Goal: Find specific page/section: Find specific page/section

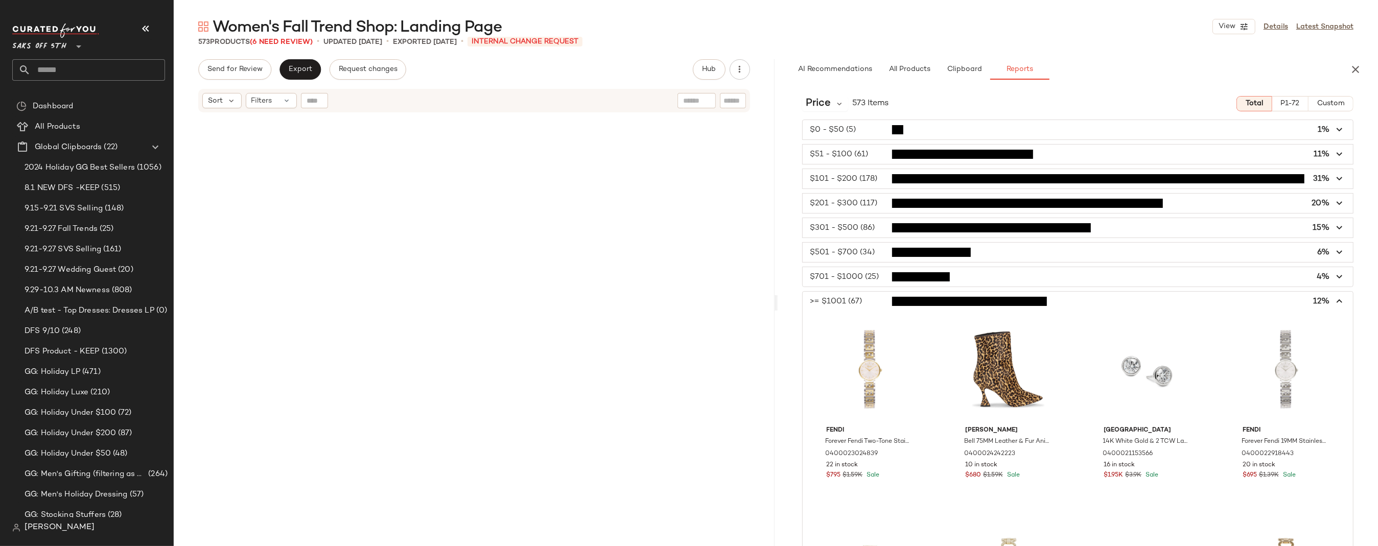
scroll to position [902, 0]
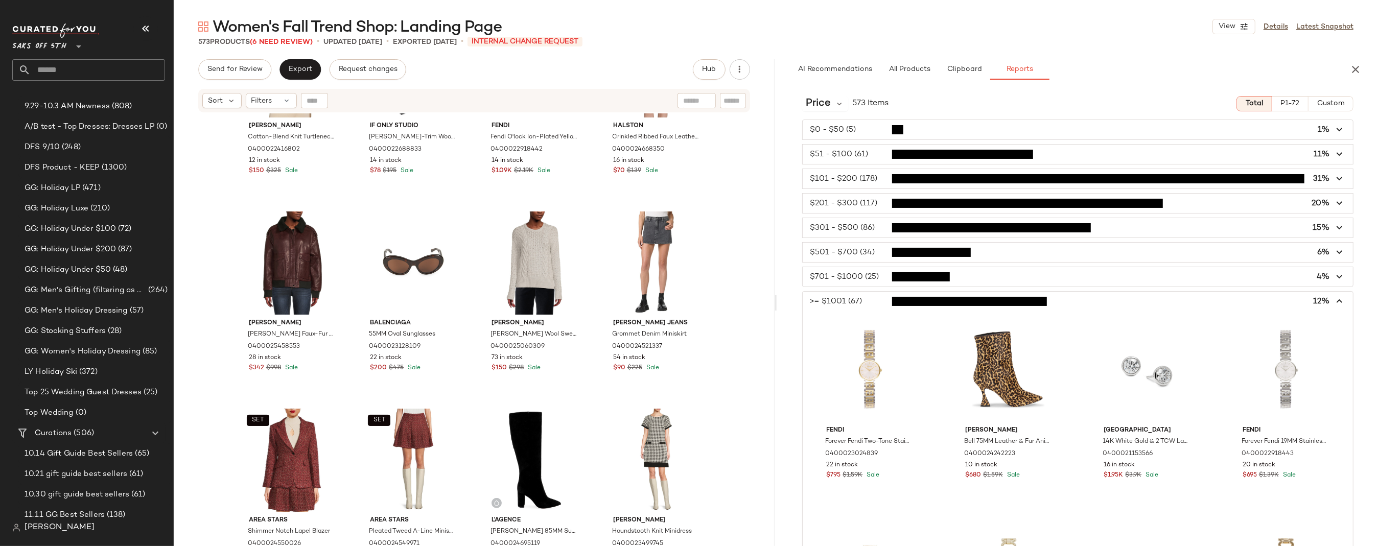
click at [42, 48] on span "Saks OFF 5TH" at bounding box center [39, 44] width 54 height 18
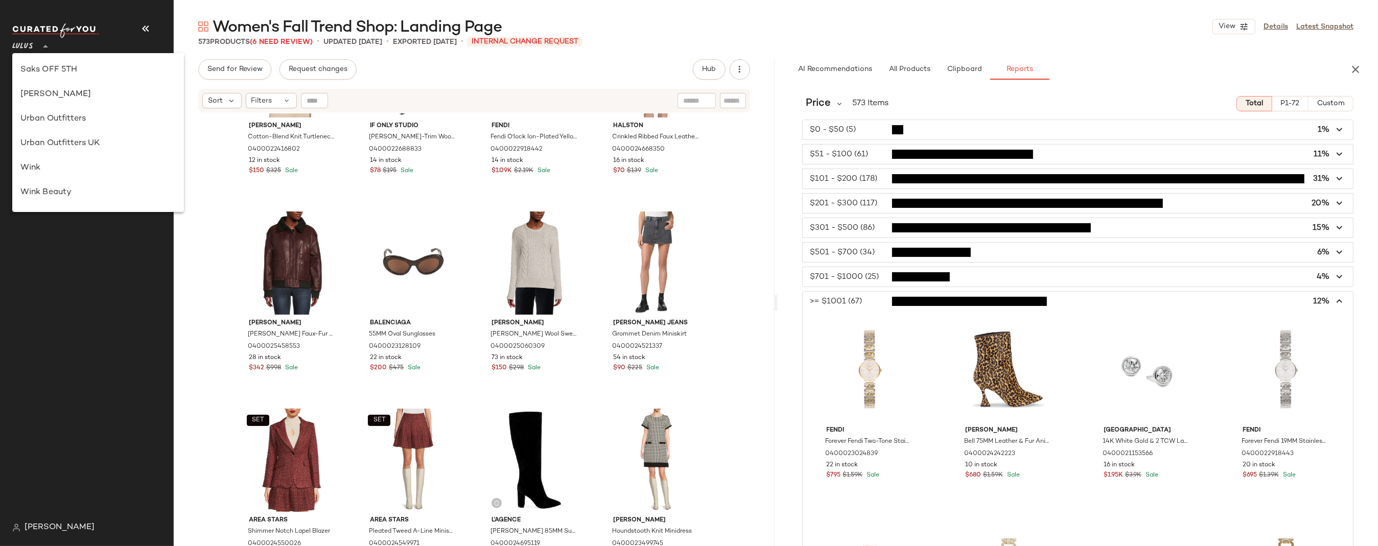
scroll to position [0, 0]
type input "**"
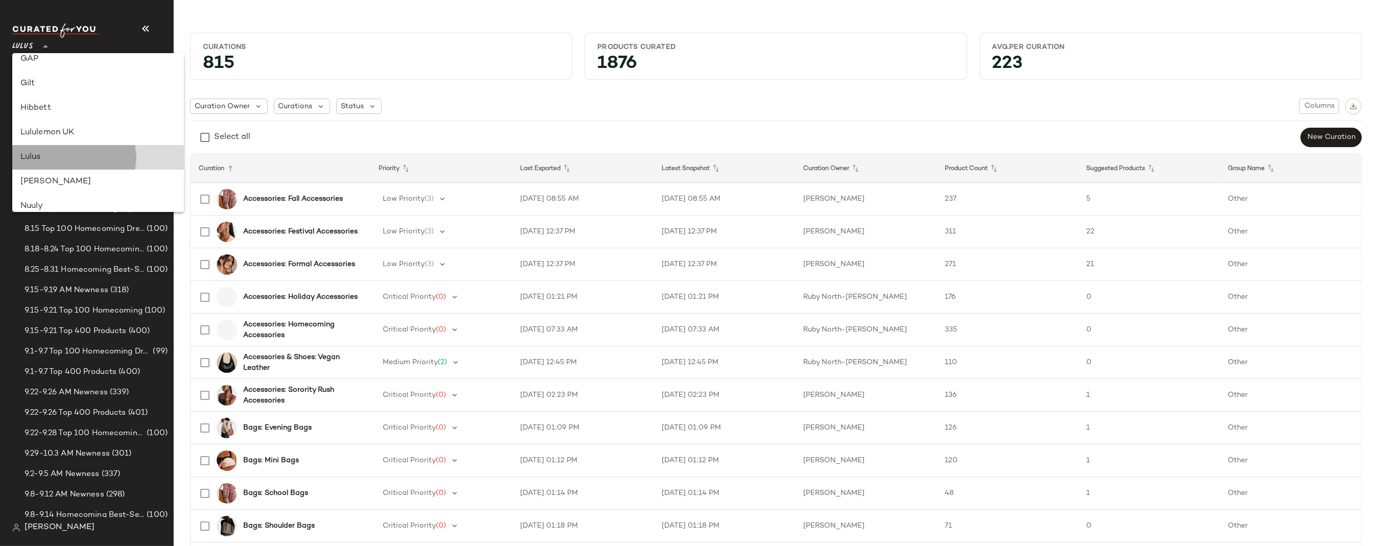
click at [30, 155] on div "Lulus" at bounding box center [97, 157] width 155 height 12
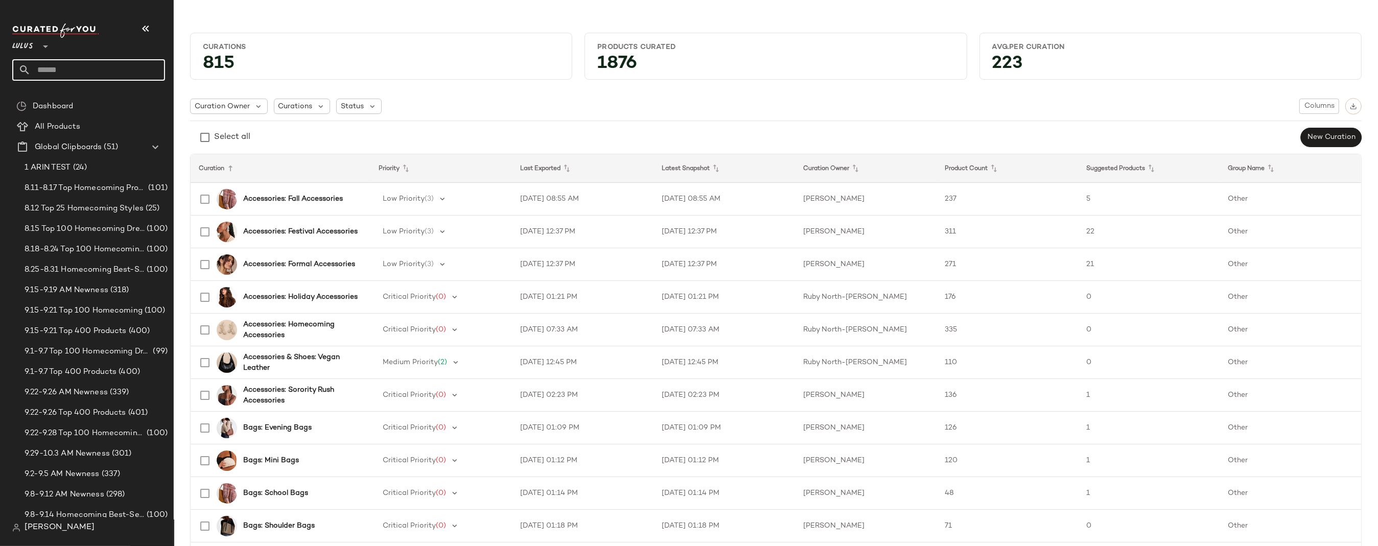
click at [84, 69] on input "text" at bounding box center [98, 69] width 134 height 21
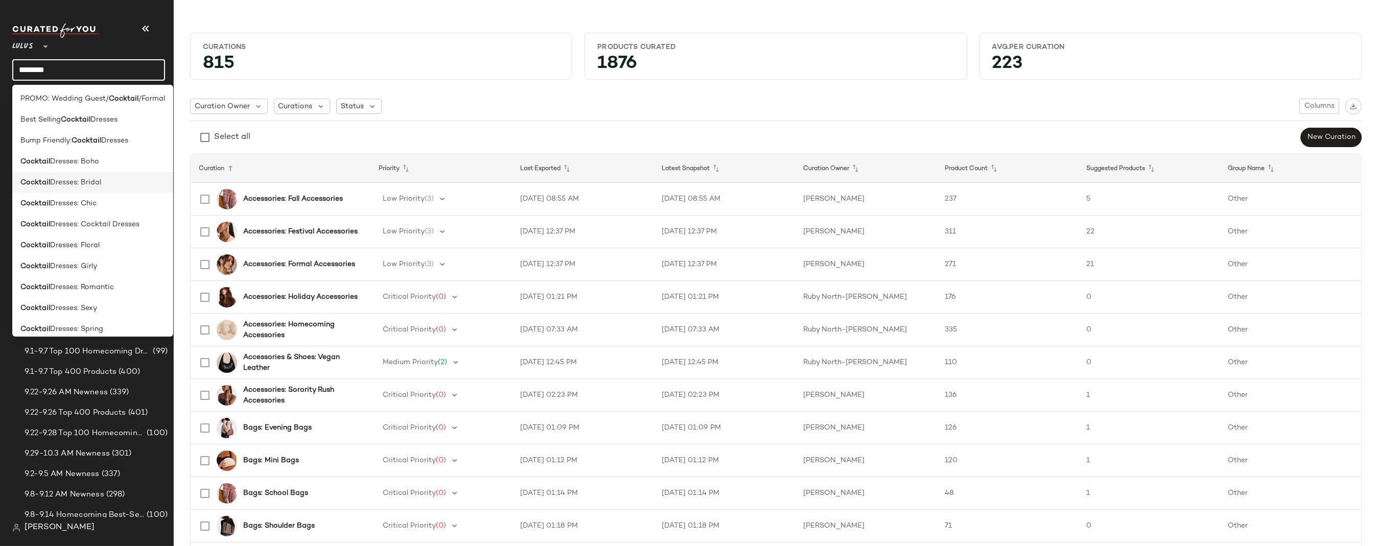
scroll to position [39, 0]
type input "********"
click at [93, 203] on span "Dresses: Cocktail Dresses" at bounding box center [94, 207] width 89 height 11
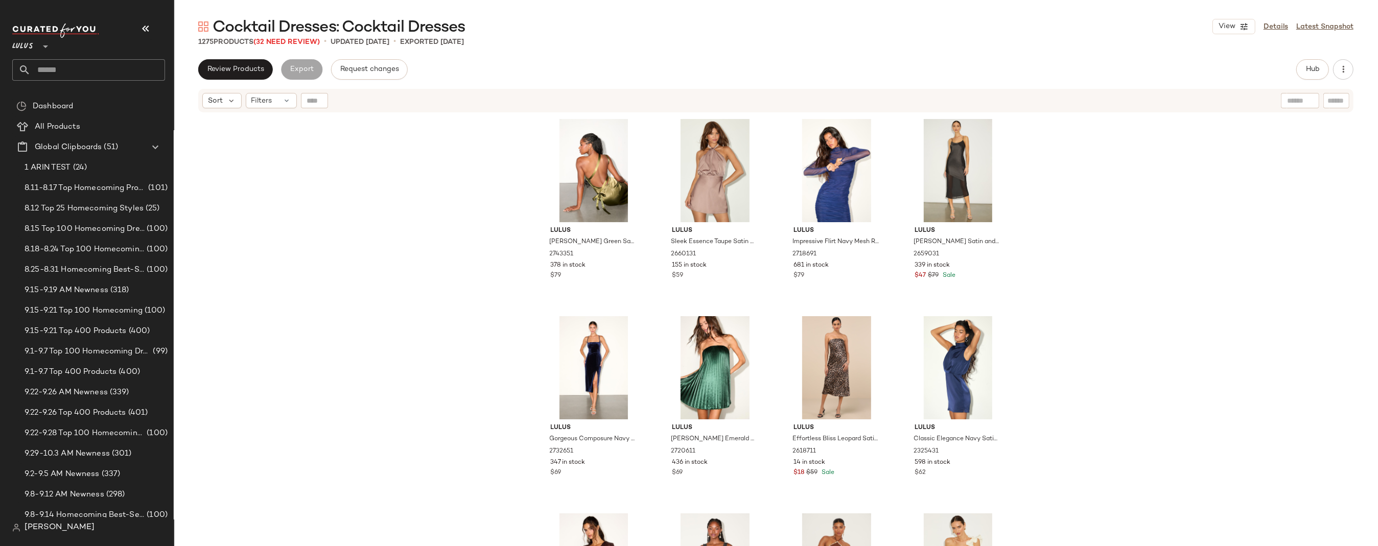
drag, startPoint x: 439, startPoint y: 235, endPoint x: 435, endPoint y: 248, distance: 13.8
click at [439, 235] on div "Lulus [PERSON_NAME] Green Satin One-Shoulder Midi Dress 2743351 378 in stock $7…" at bounding box center [776, 342] width 1204 height 458
click at [439, 267] on div "Lulus [PERSON_NAME] Green Satin One-Shoulder Midi Dress 2743351 378 in stock $7…" at bounding box center [776, 342] width 1204 height 458
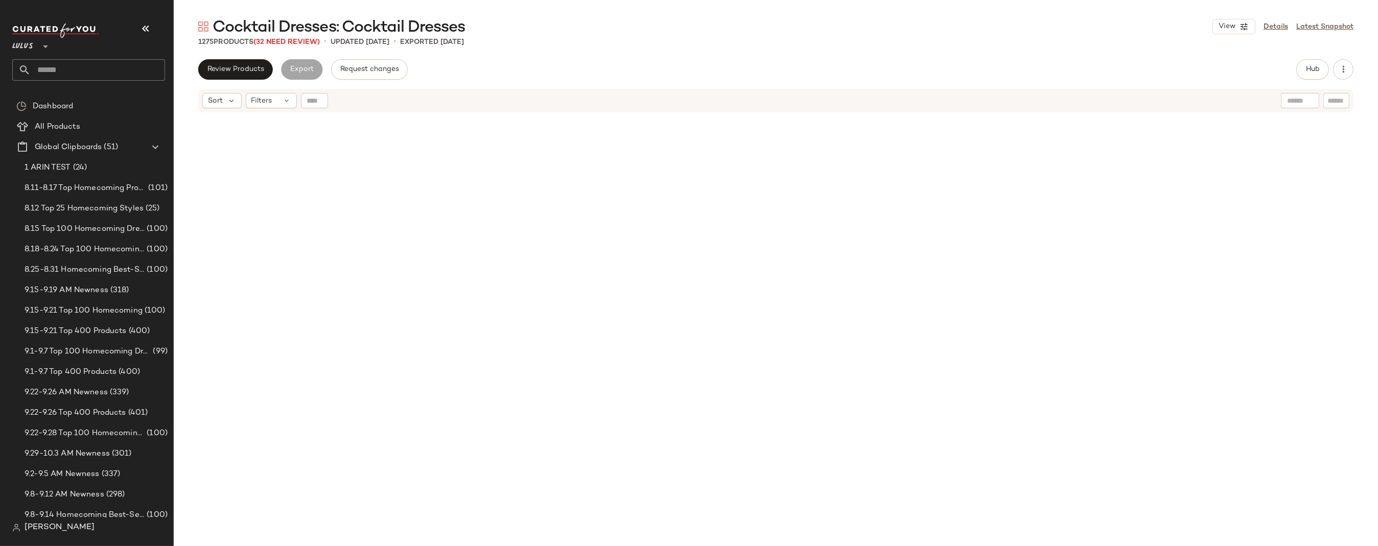
scroll to position [119, 0]
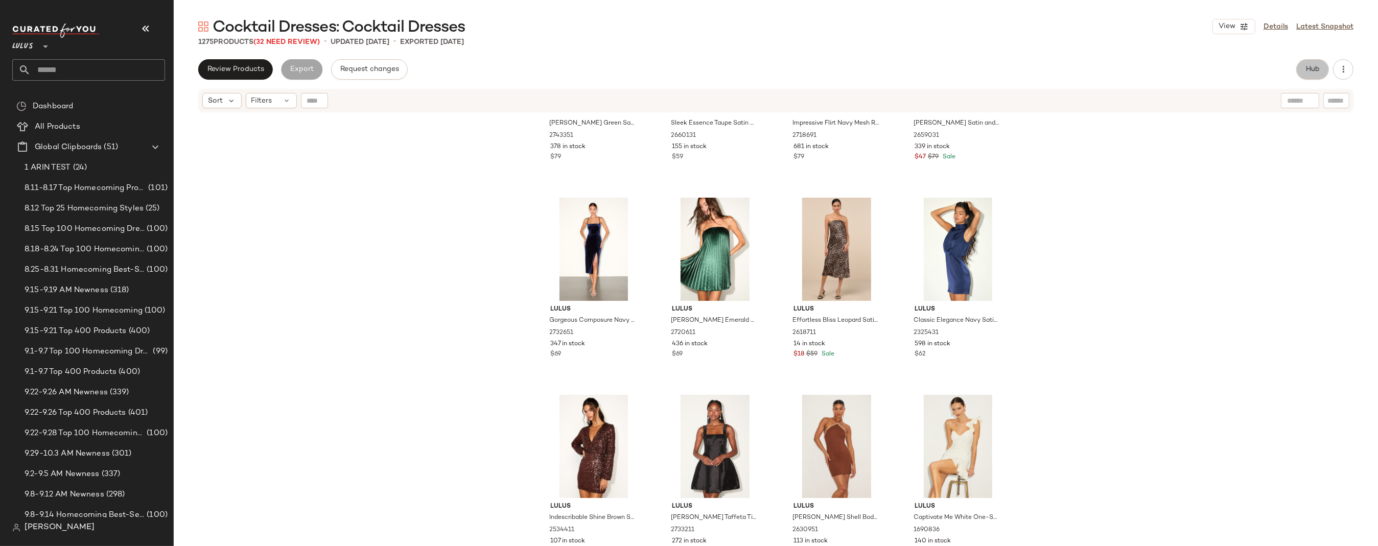
click at [1322, 71] on button "Hub" at bounding box center [1312, 69] width 33 height 20
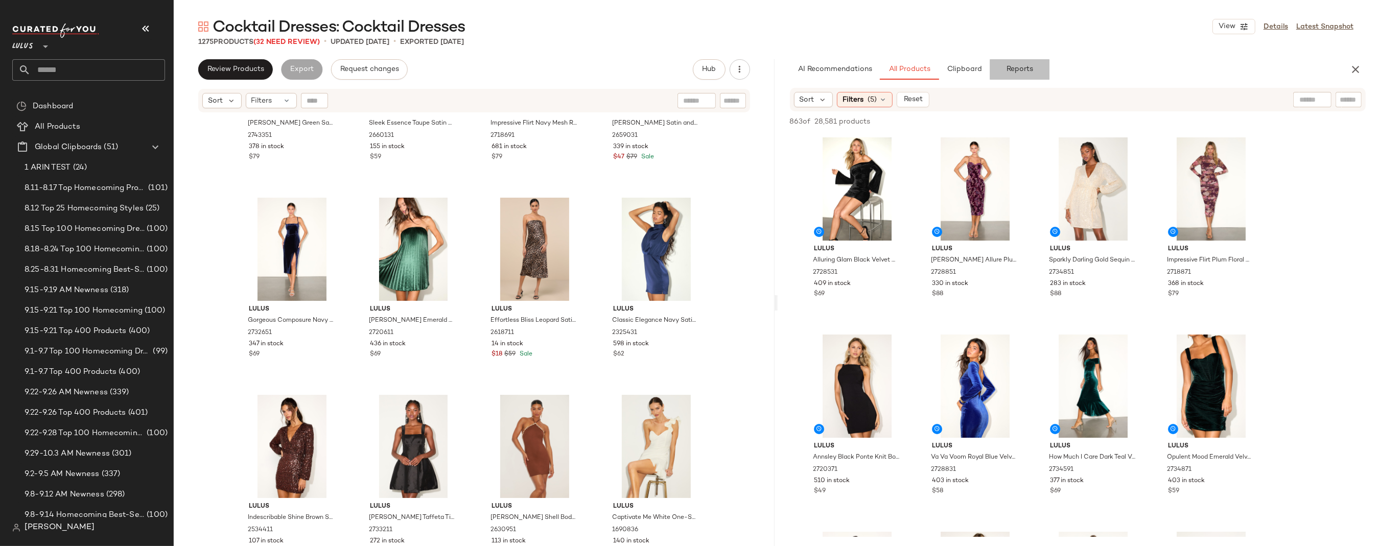
click at [1022, 71] on span "Reports" at bounding box center [1019, 69] width 27 height 8
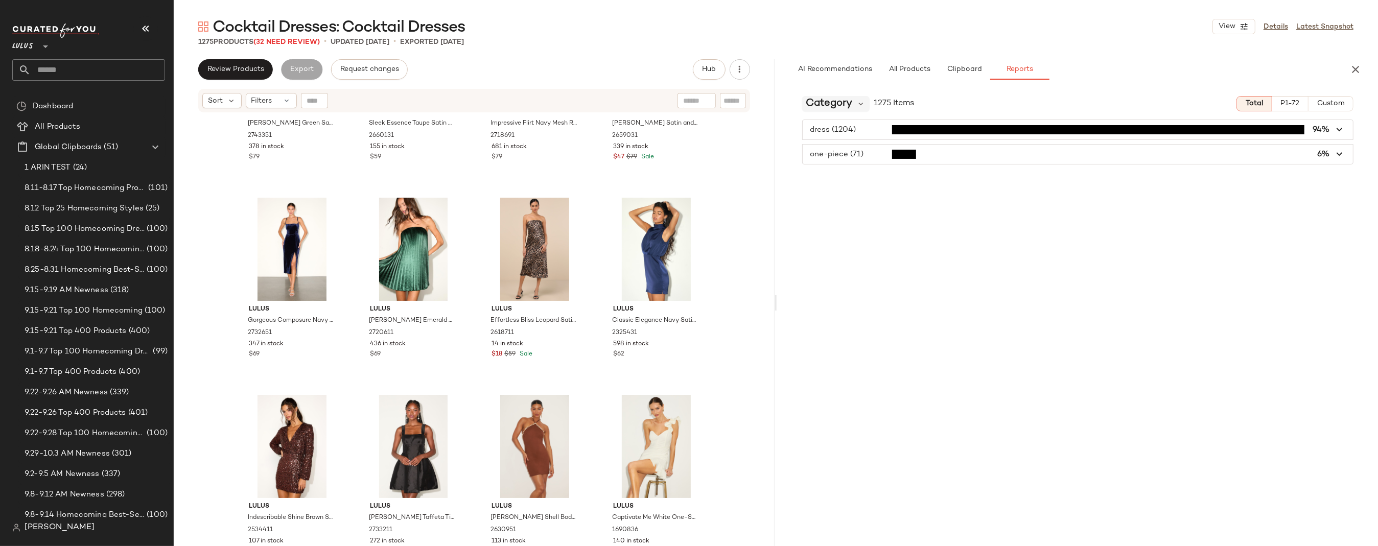
click at [851, 104] on span "Category" at bounding box center [829, 103] width 46 height 15
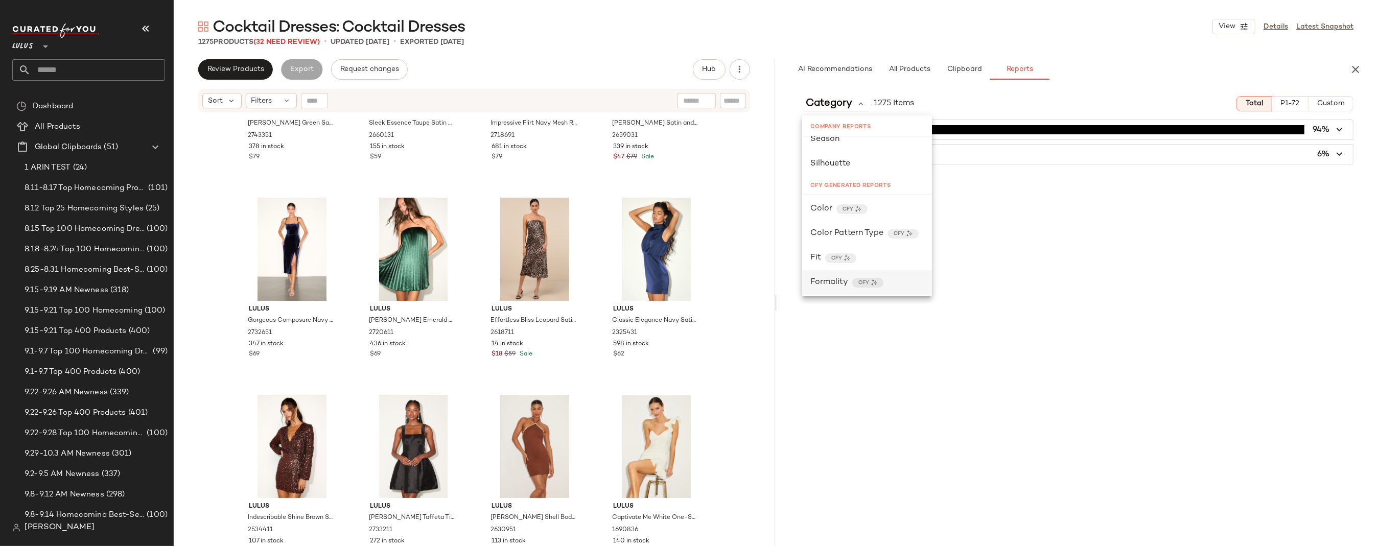
scroll to position [235, 0]
click at [876, 206] on div "Color CFY" at bounding box center [866, 209] width 113 height 12
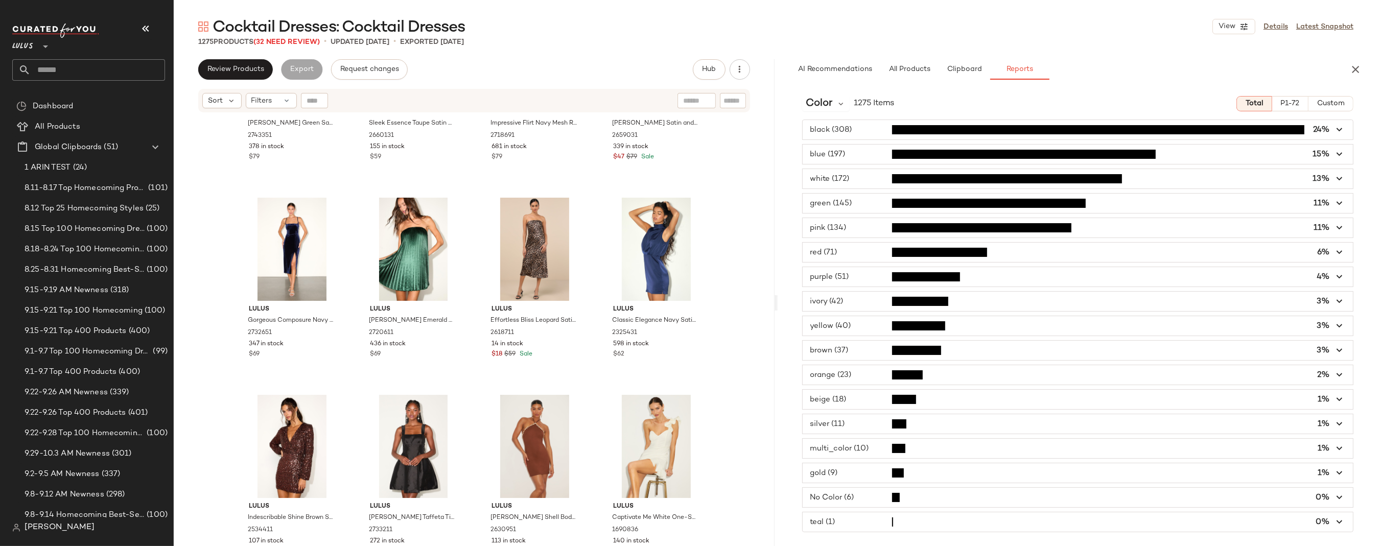
click at [856, 177] on span "button" at bounding box center [1078, 178] width 551 height 19
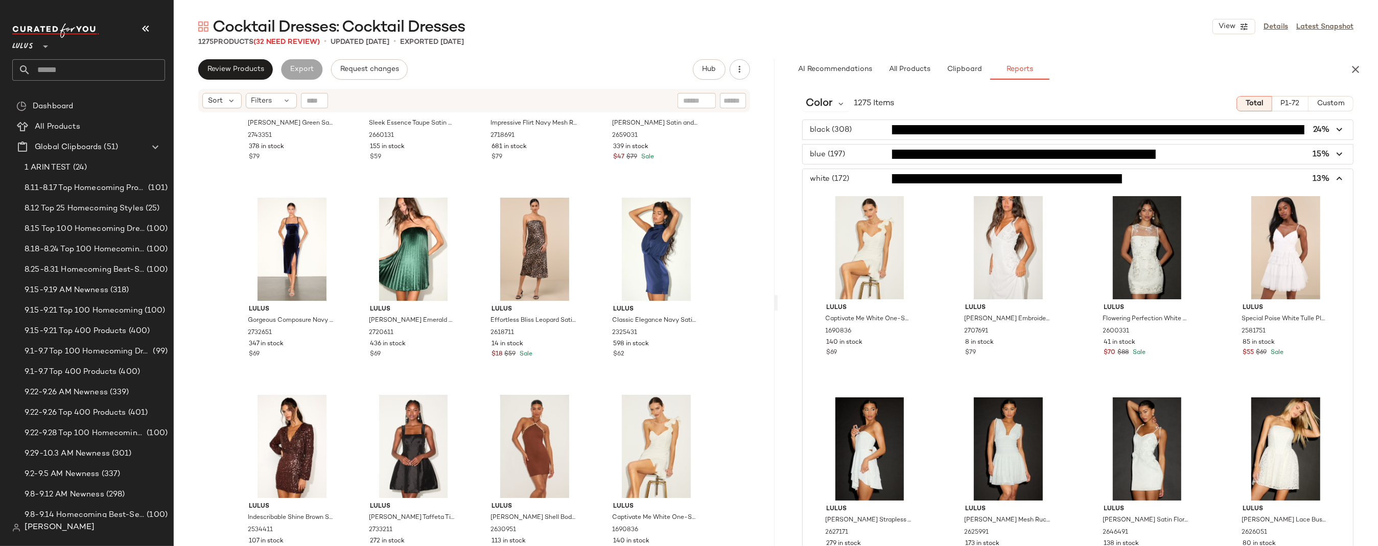
click at [856, 177] on span "button" at bounding box center [1078, 178] width 551 height 19
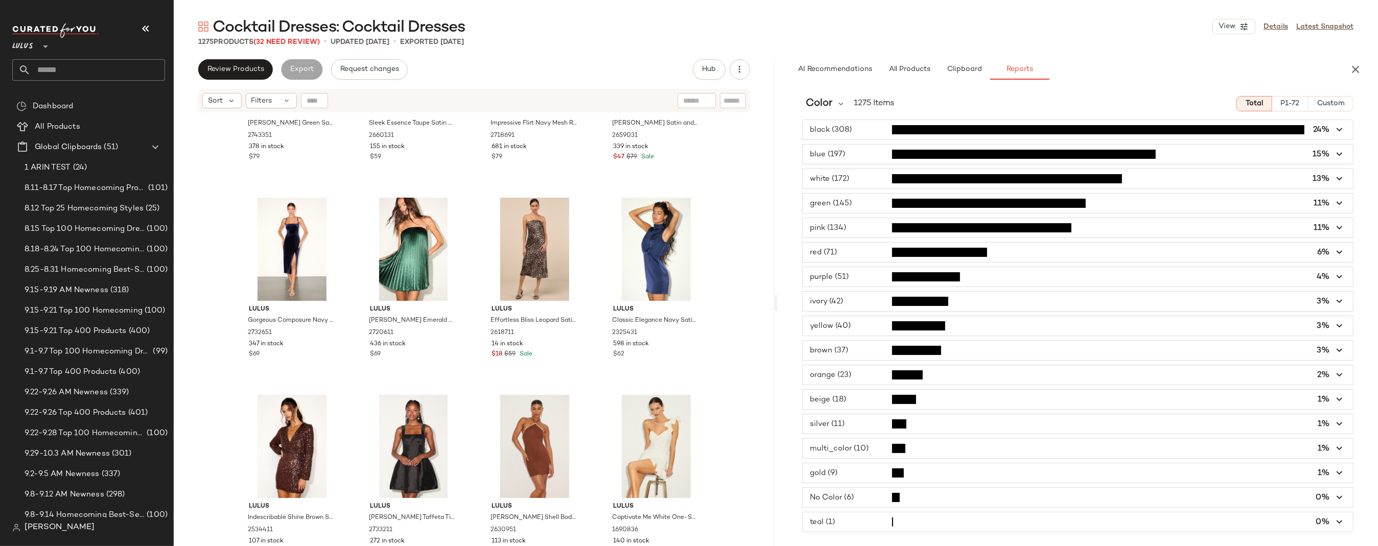
click at [854, 200] on span "button" at bounding box center [1078, 203] width 551 height 19
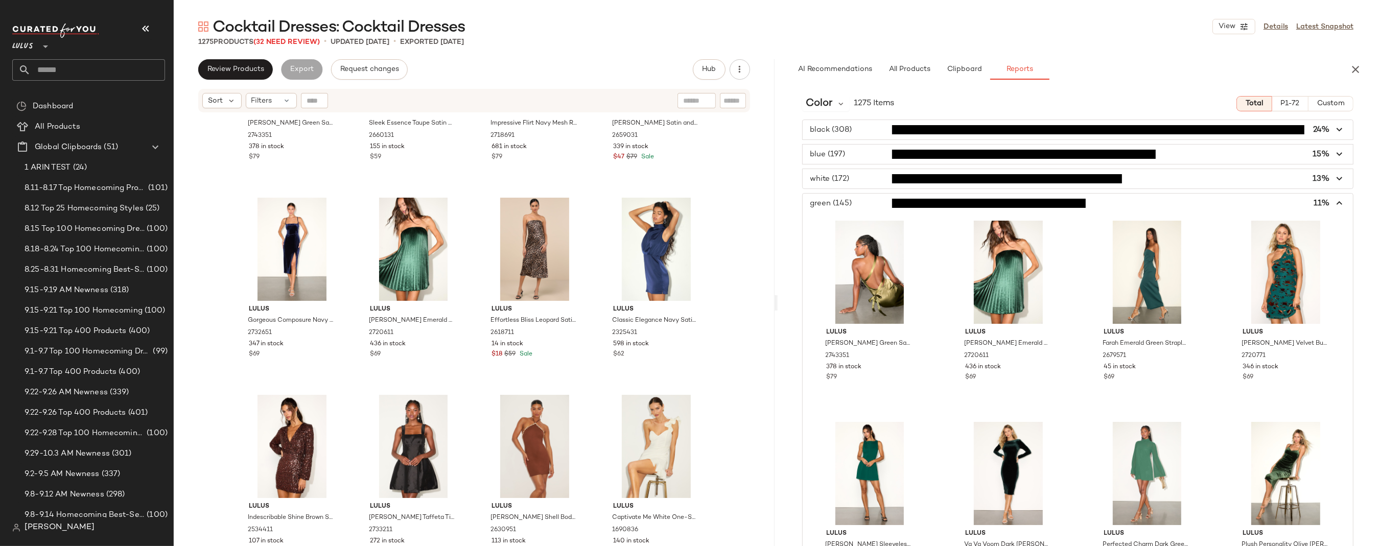
click at [861, 200] on span "button" at bounding box center [1078, 203] width 551 height 19
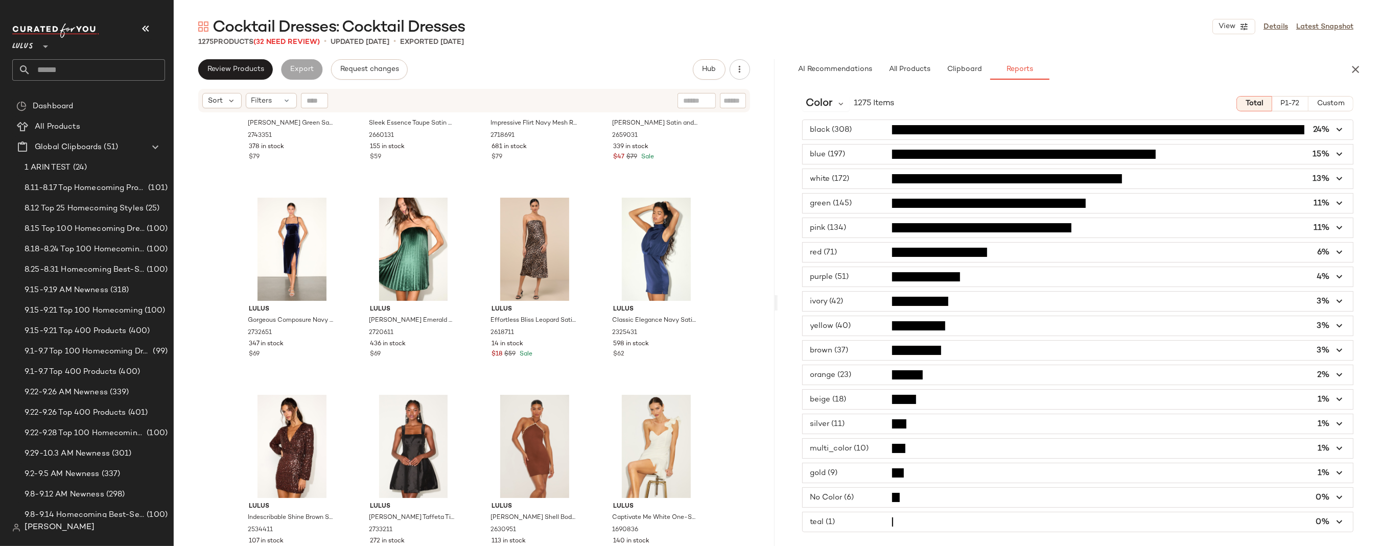
click at [856, 226] on span "button" at bounding box center [1078, 227] width 551 height 19
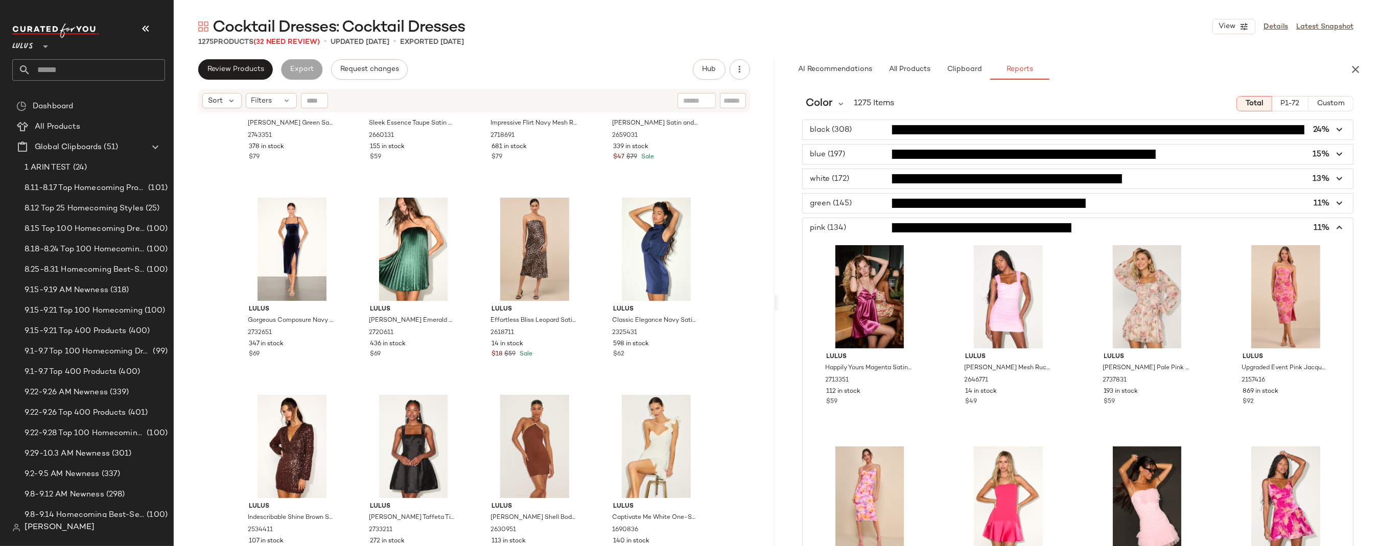
click at [858, 226] on span "button" at bounding box center [1078, 227] width 551 height 19
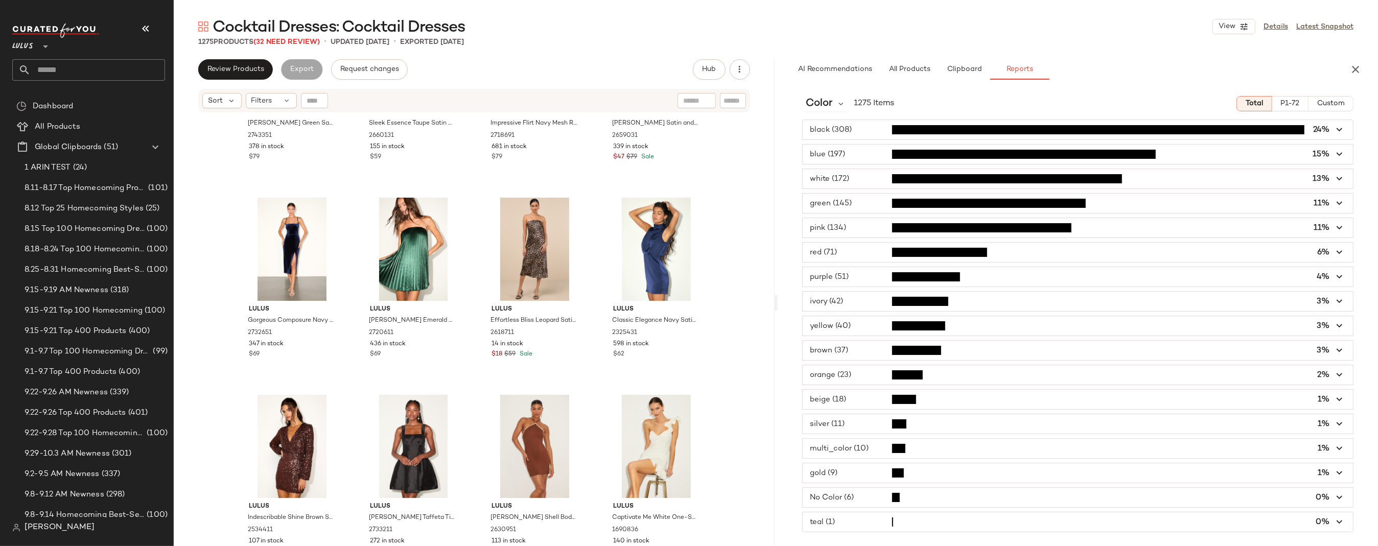
click at [838, 229] on span "button" at bounding box center [1078, 227] width 551 height 19
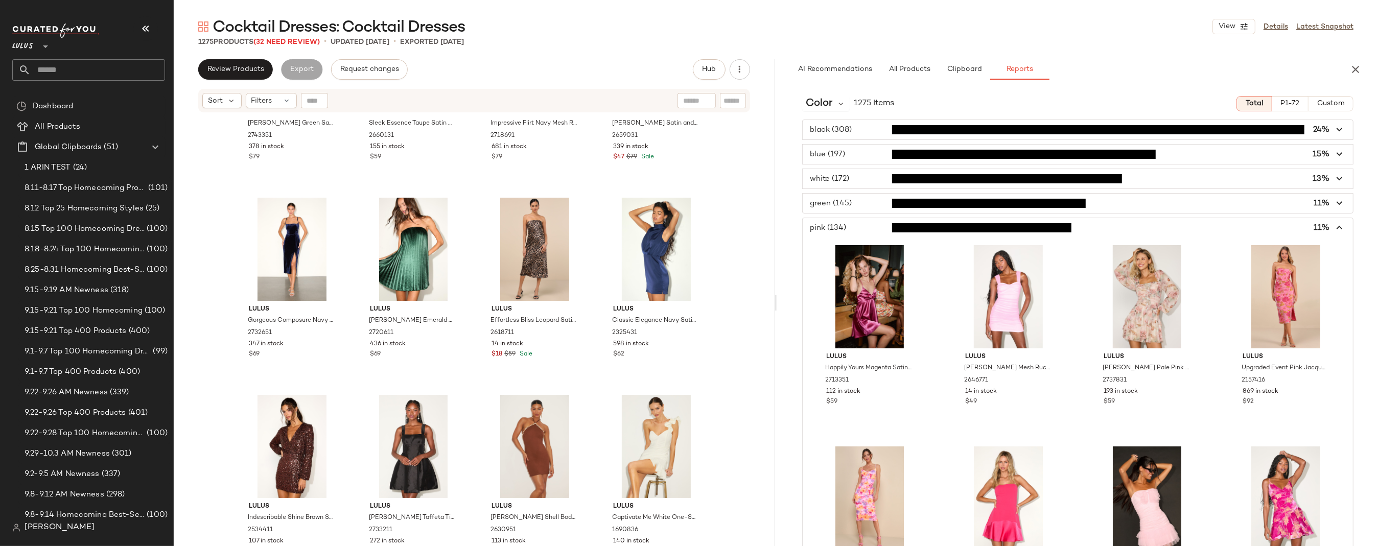
click at [838, 229] on span "button" at bounding box center [1078, 227] width 551 height 19
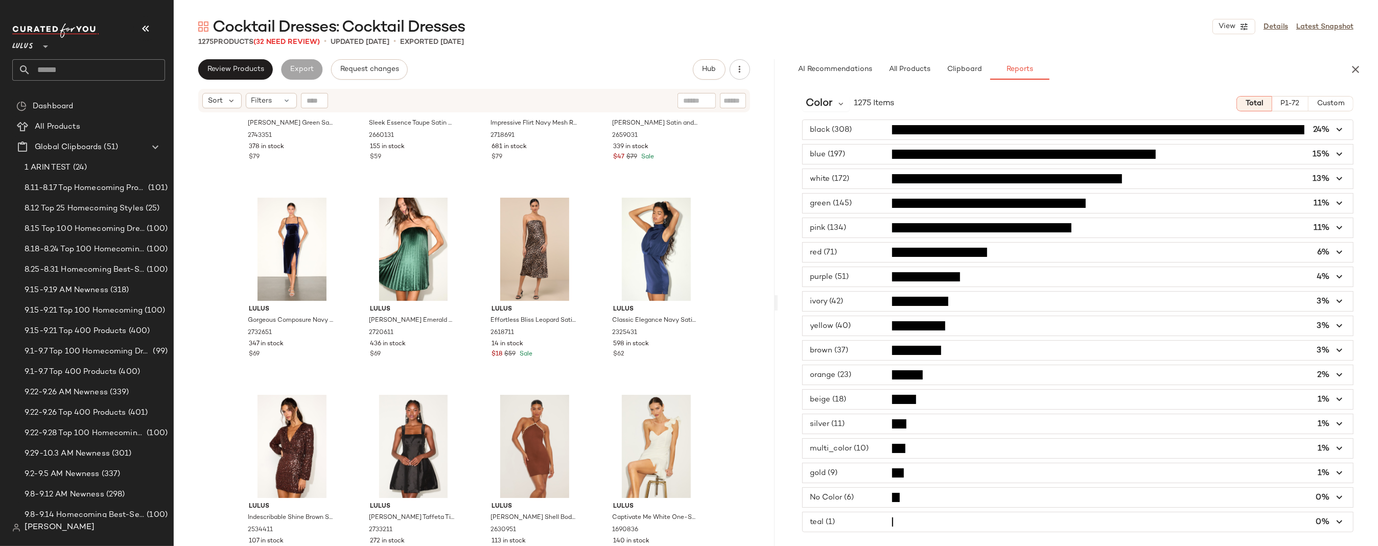
click at [1288, 105] on span "P1-72" at bounding box center [1289, 104] width 19 height 8
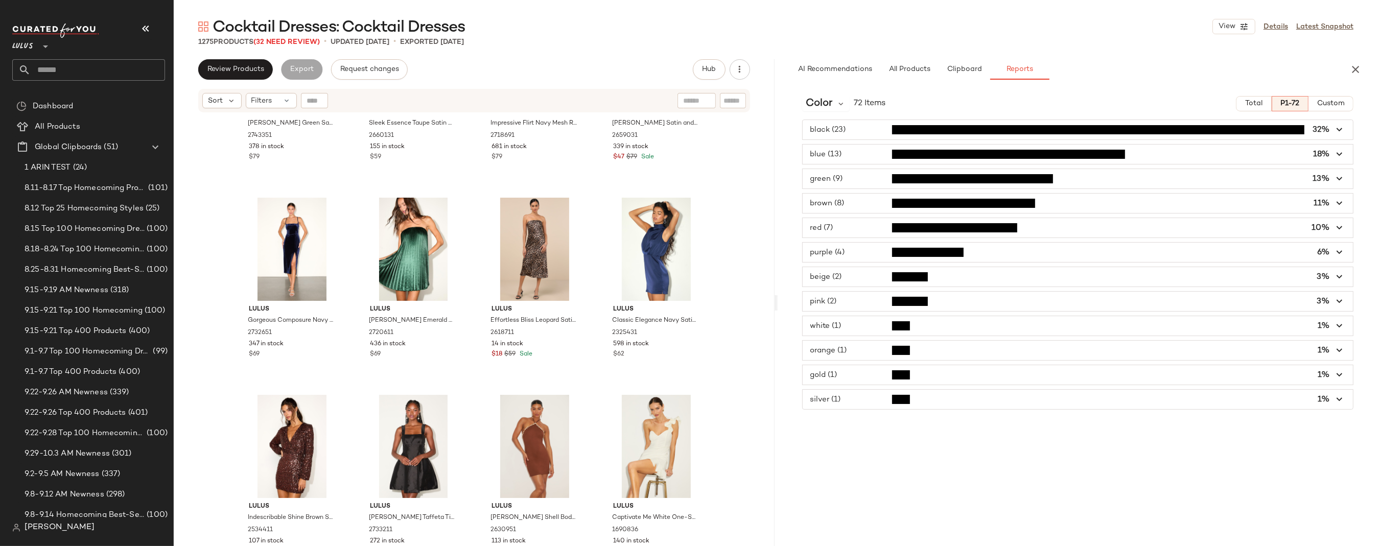
click at [857, 301] on span "button" at bounding box center [1078, 301] width 551 height 19
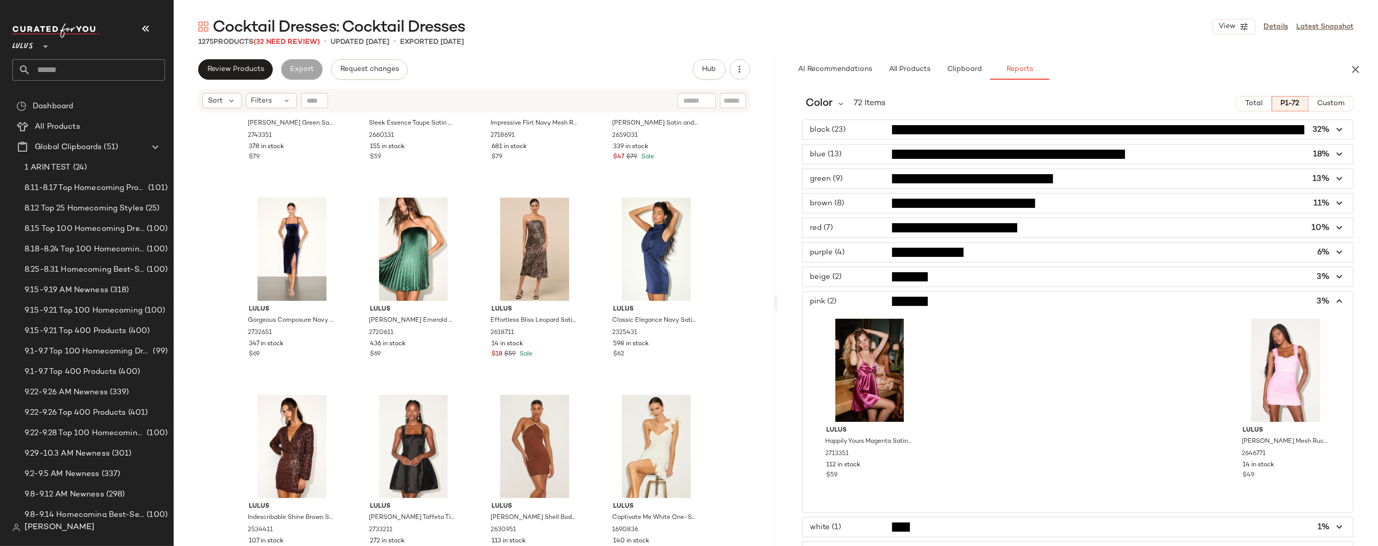
click at [857, 301] on span "button" at bounding box center [1078, 301] width 551 height 19
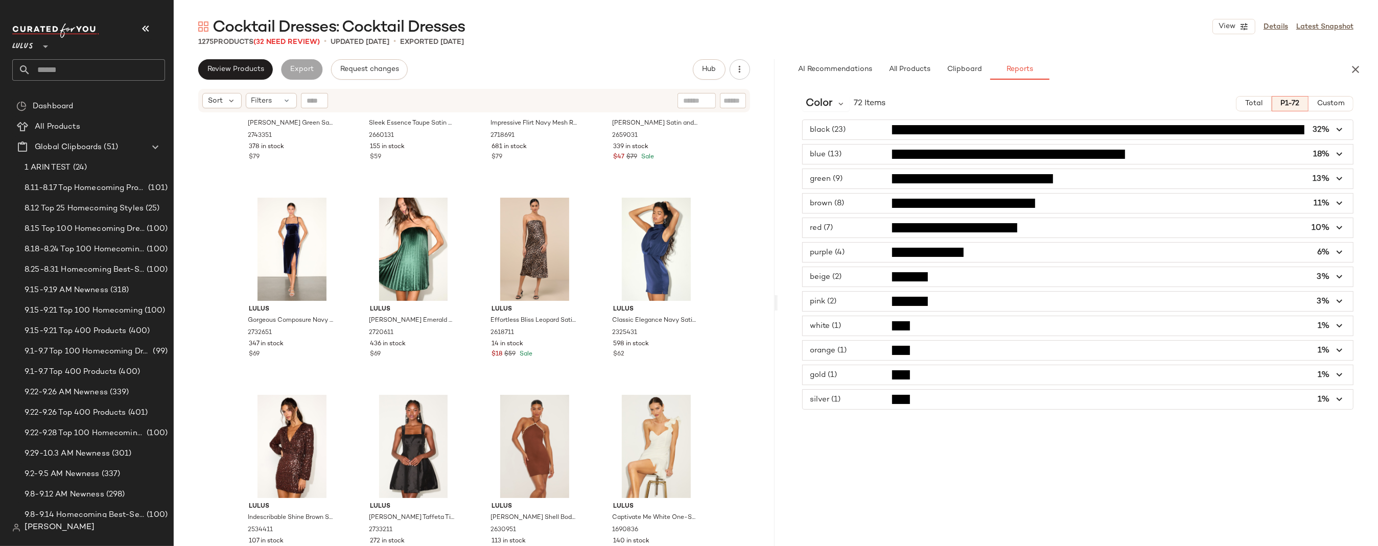
click at [852, 128] on span "button" at bounding box center [1078, 129] width 551 height 19
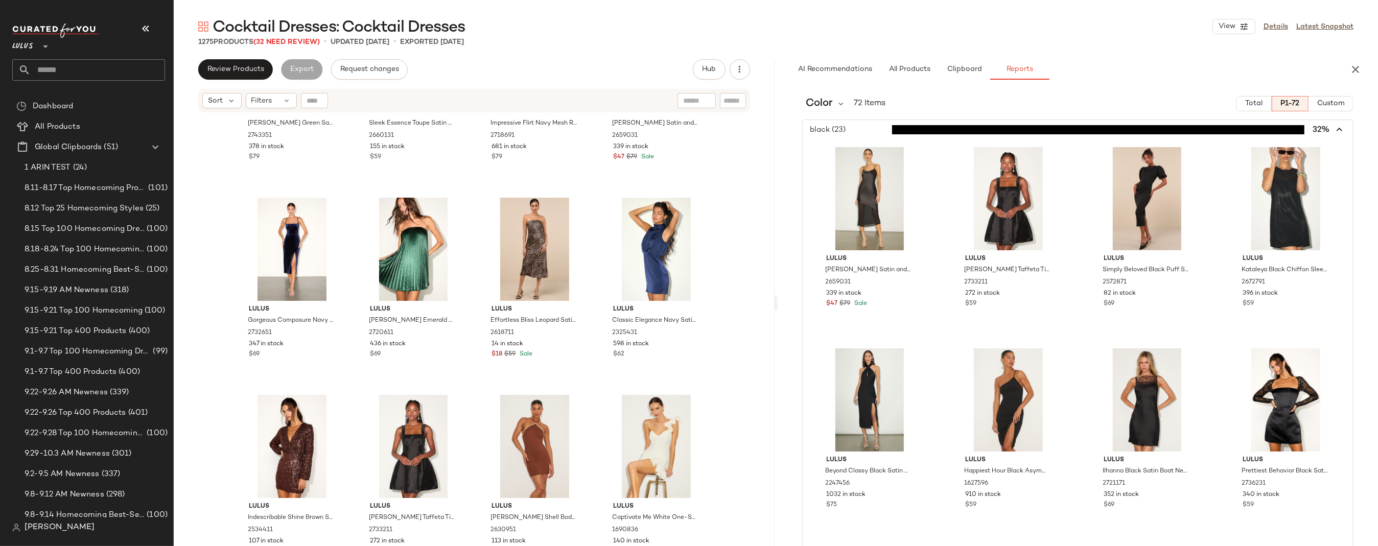
click at [852, 128] on span "button" at bounding box center [1078, 129] width 551 height 19
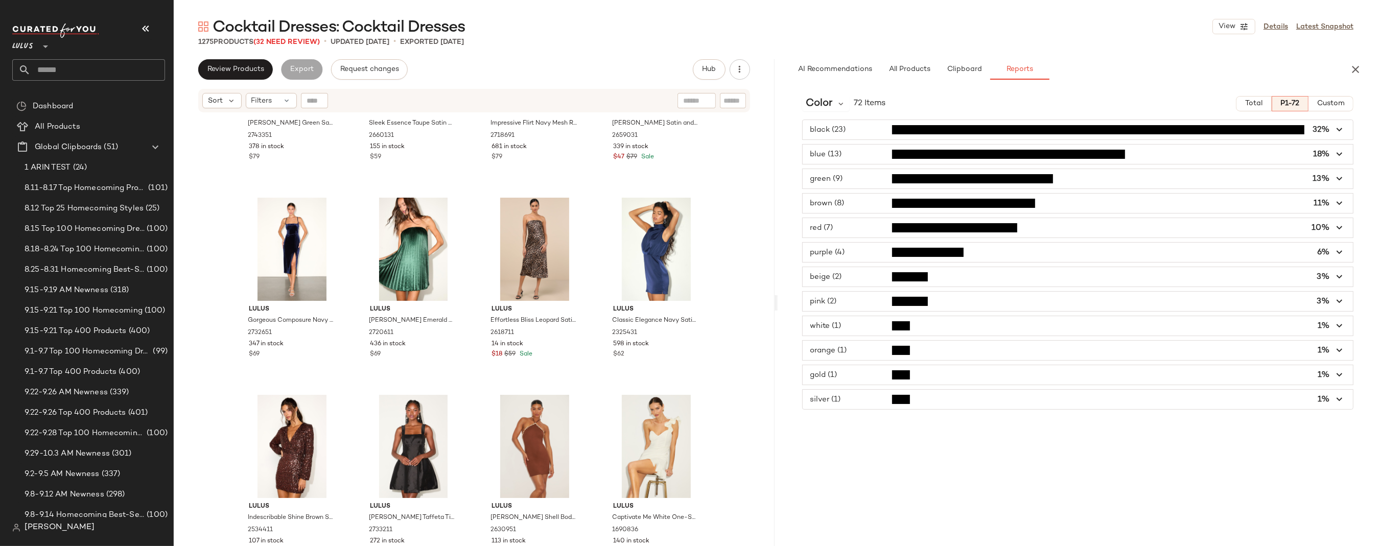
click at [738, 204] on div "Lulus [PERSON_NAME] Green Satin One-Shoulder Midi Dress 2743351 378 in stock $7…" at bounding box center [474, 342] width 601 height 458
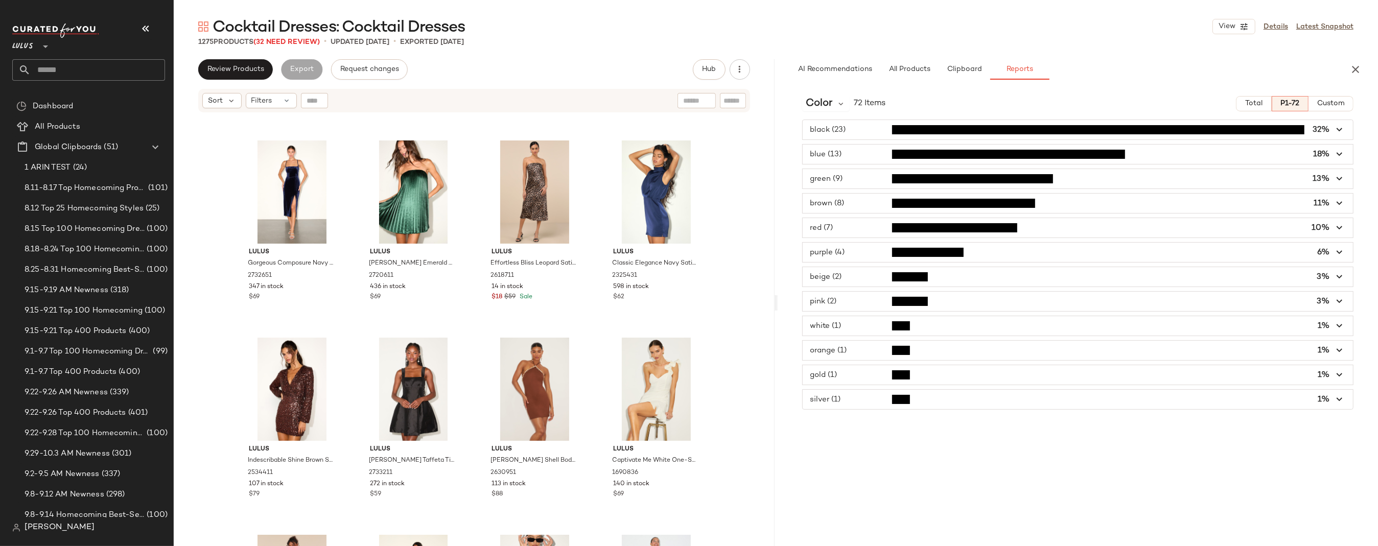
scroll to position [0, 0]
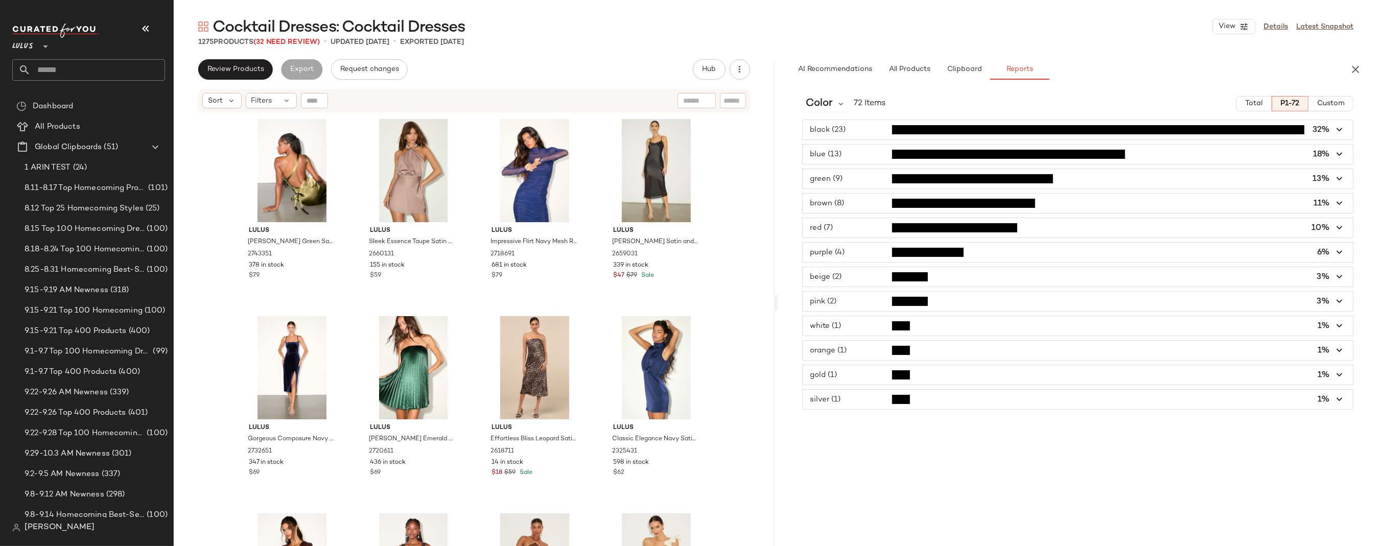
click at [738, 177] on div "Lulus [PERSON_NAME] Green Satin One-Shoulder Midi Dress 2743351 378 in stock $7…" at bounding box center [474, 342] width 601 height 458
click at [747, 201] on div "Lulus [PERSON_NAME] Green Satin One-Shoulder Midi Dress 2743351 378 in stock $7…" at bounding box center [474, 342] width 601 height 458
click at [746, 184] on div "Lulus [PERSON_NAME] Green Satin One-Shoulder Midi Dress 2743351 378 in stock $7…" at bounding box center [474, 342] width 601 height 458
click at [1244, 105] on button "Total" at bounding box center [1253, 103] width 35 height 15
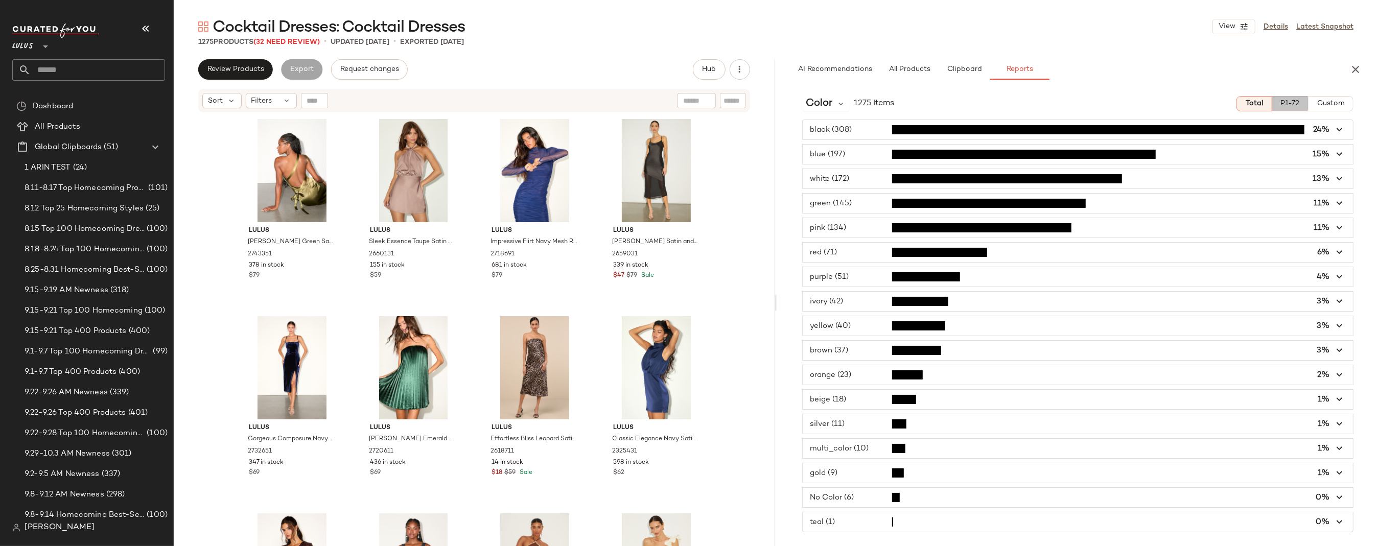
click at [1291, 104] on span "P1-72" at bounding box center [1289, 104] width 19 height 8
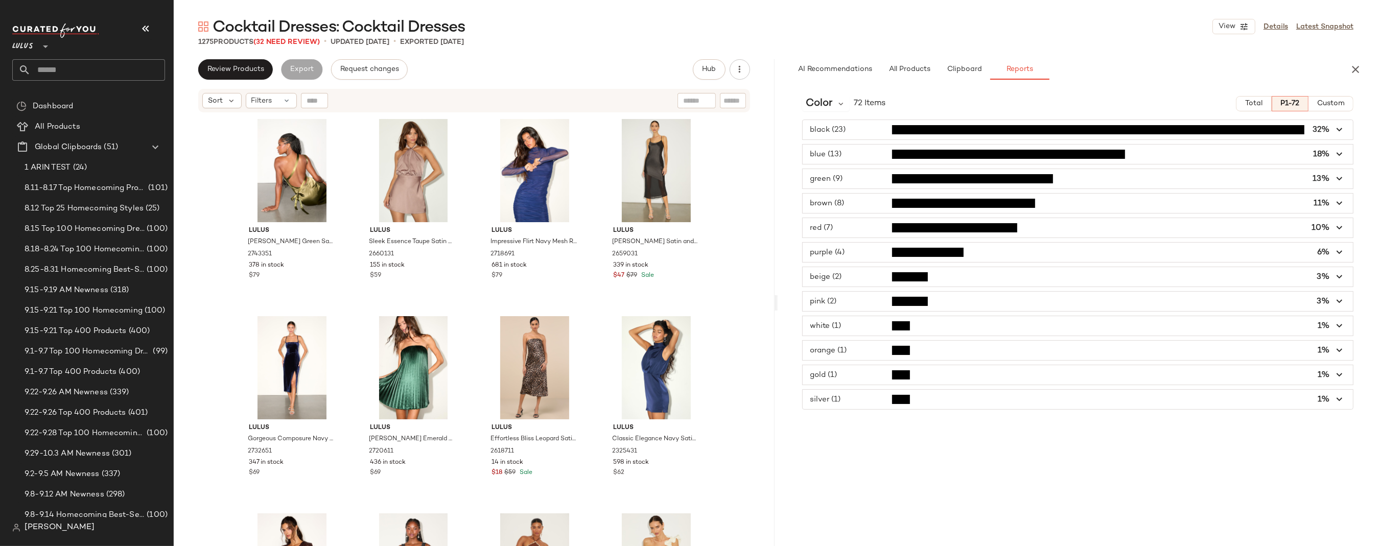
click at [755, 146] on div "Lulus [PERSON_NAME] Green Satin One-Shoulder Midi Dress 2743351 378 in stock $7…" at bounding box center [474, 342] width 601 height 458
